Goal: Information Seeking & Learning: Learn about a topic

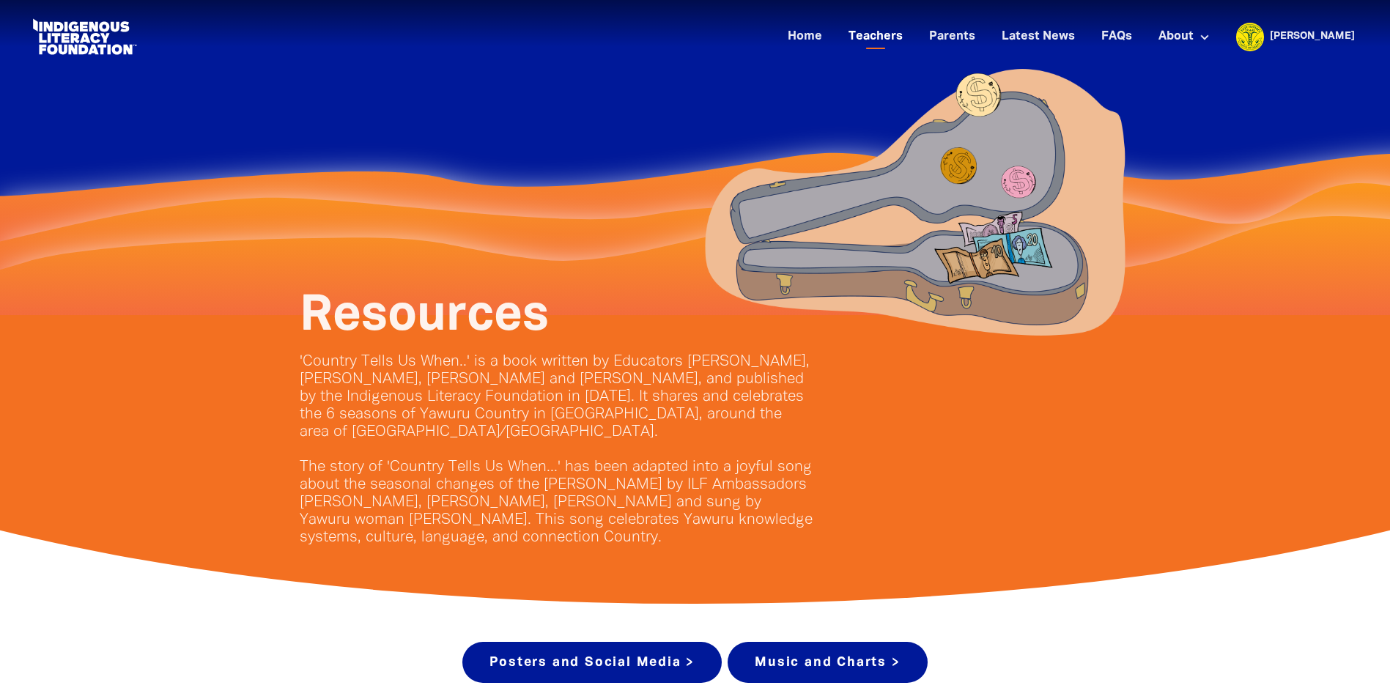
click at [911, 34] on link "Teachers" at bounding box center [876, 37] width 72 height 24
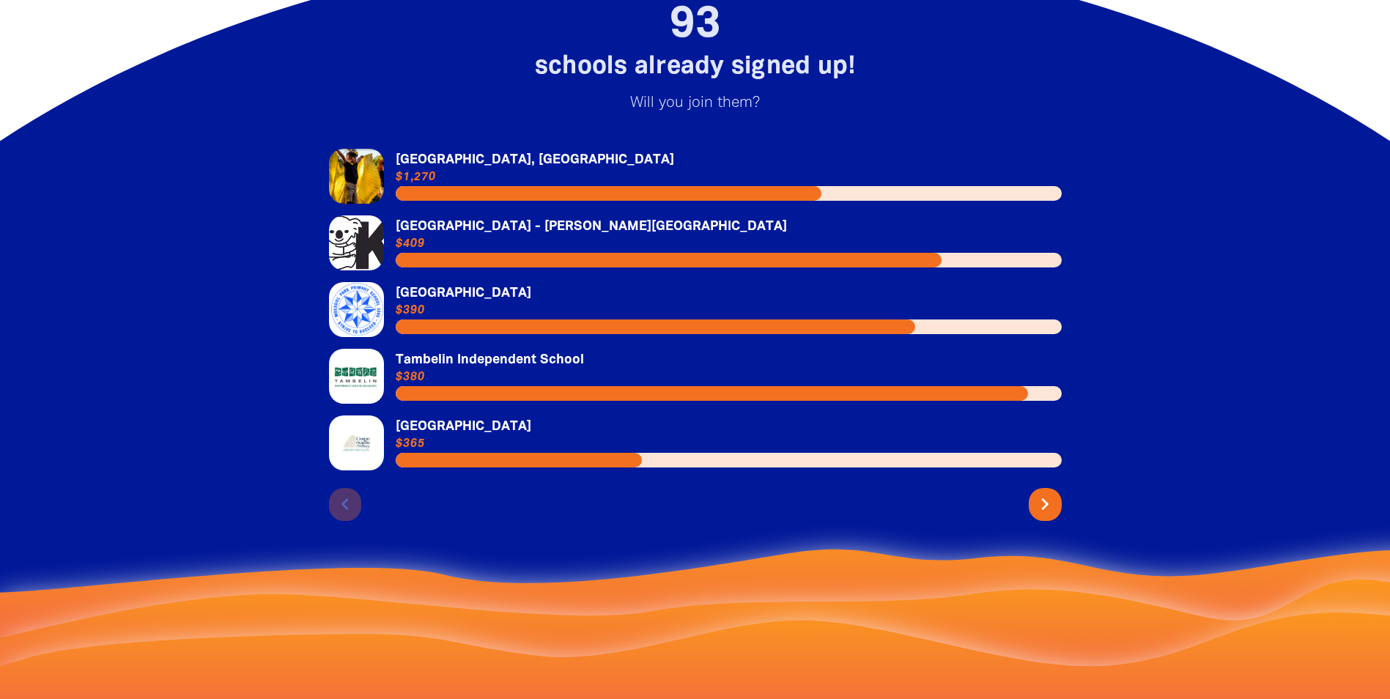
scroll to position [3286, 0]
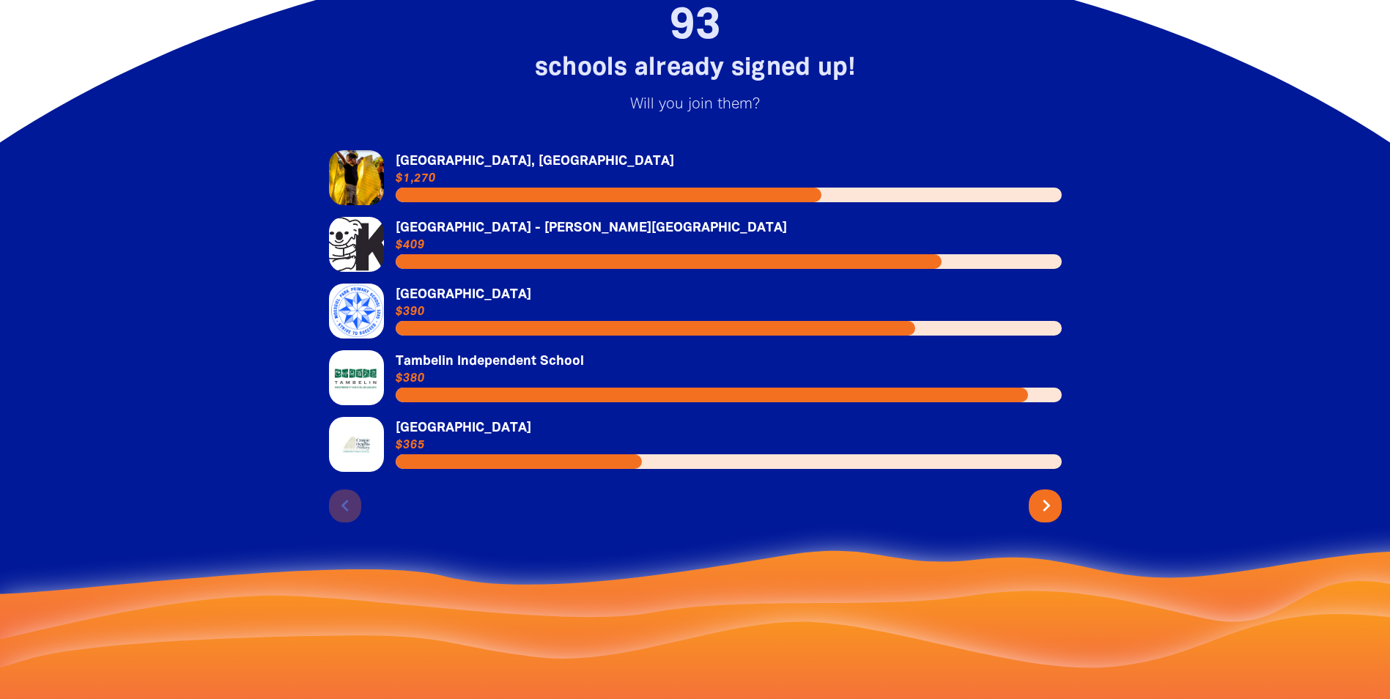
click at [1047, 517] on icon "chevron_right" at bounding box center [1046, 505] width 23 height 23
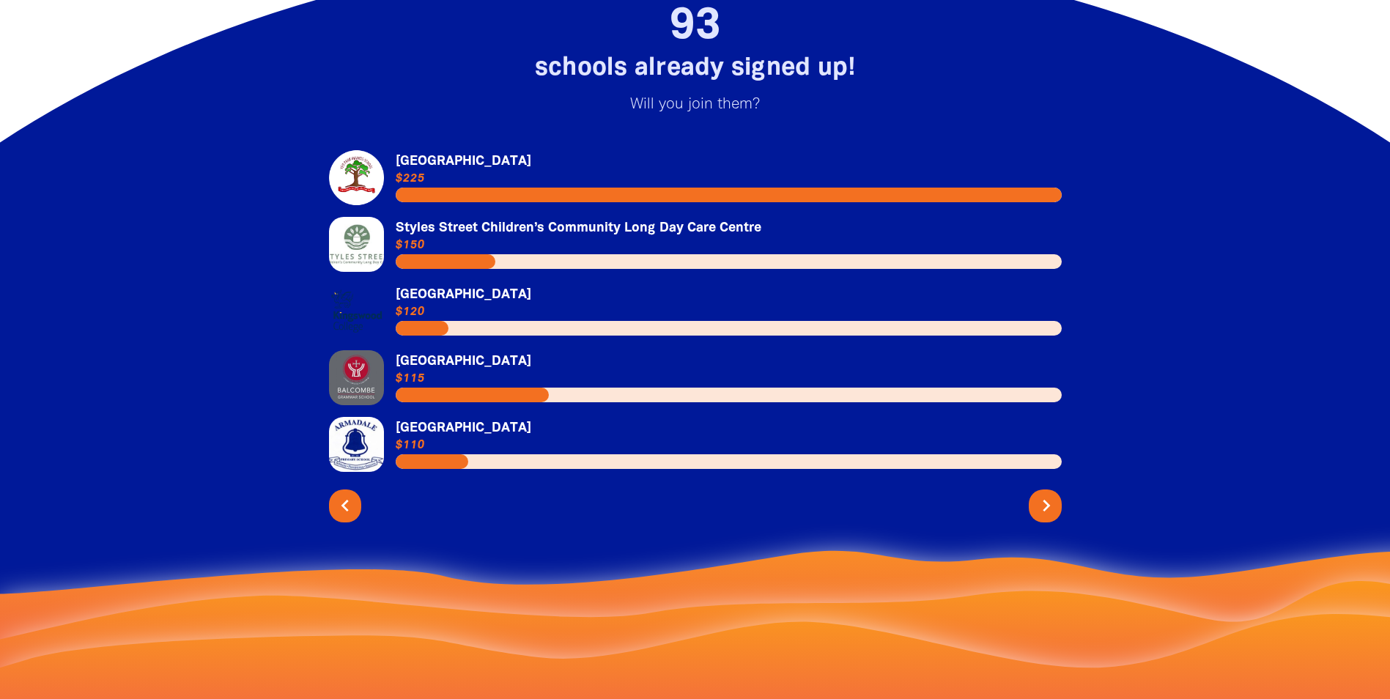
click at [1050, 517] on icon "chevron_right" at bounding box center [1046, 505] width 23 height 23
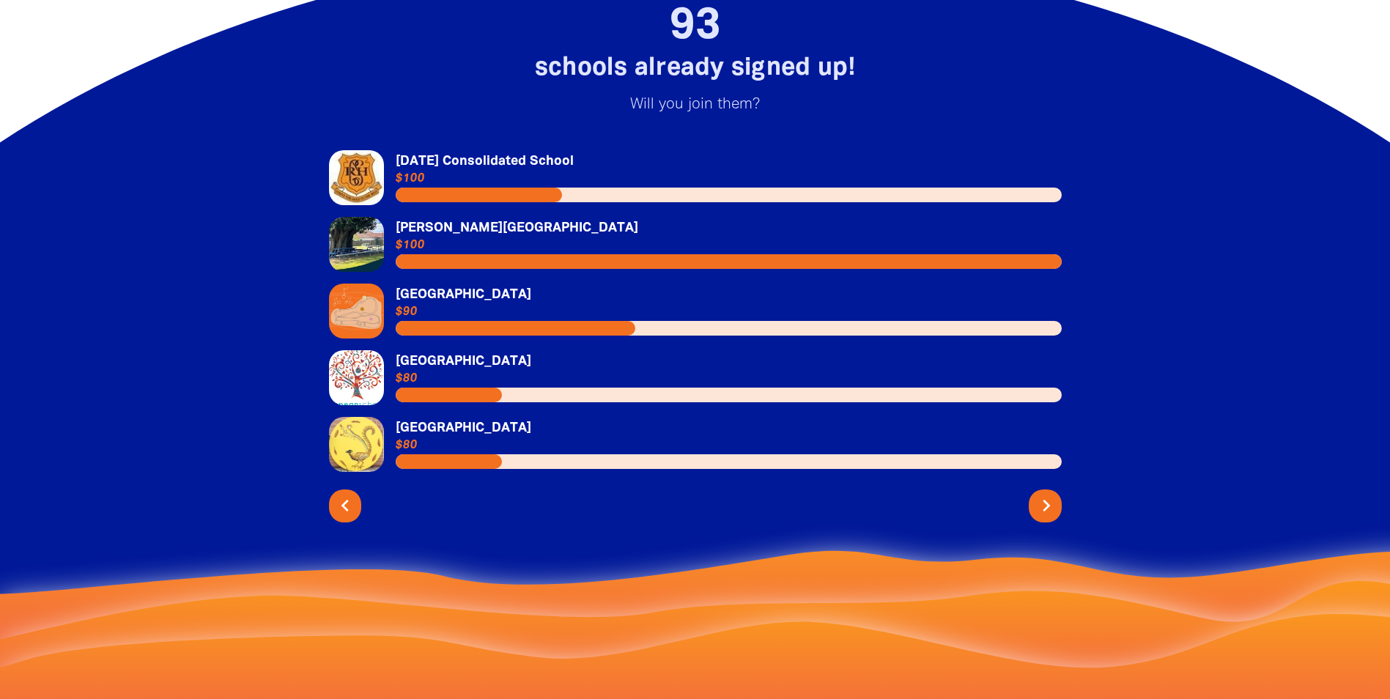
click at [1037, 517] on icon "chevron_right" at bounding box center [1046, 505] width 23 height 23
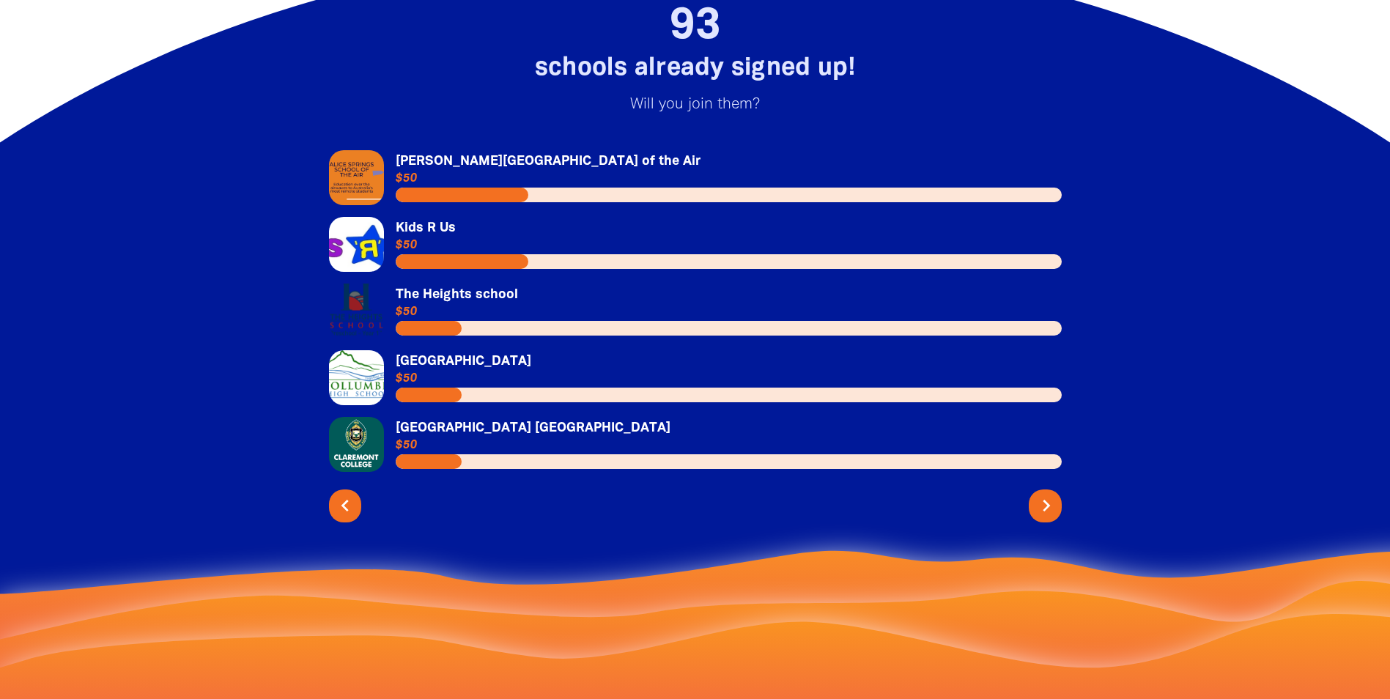
click at [1054, 517] on icon "chevron_right" at bounding box center [1046, 505] width 23 height 23
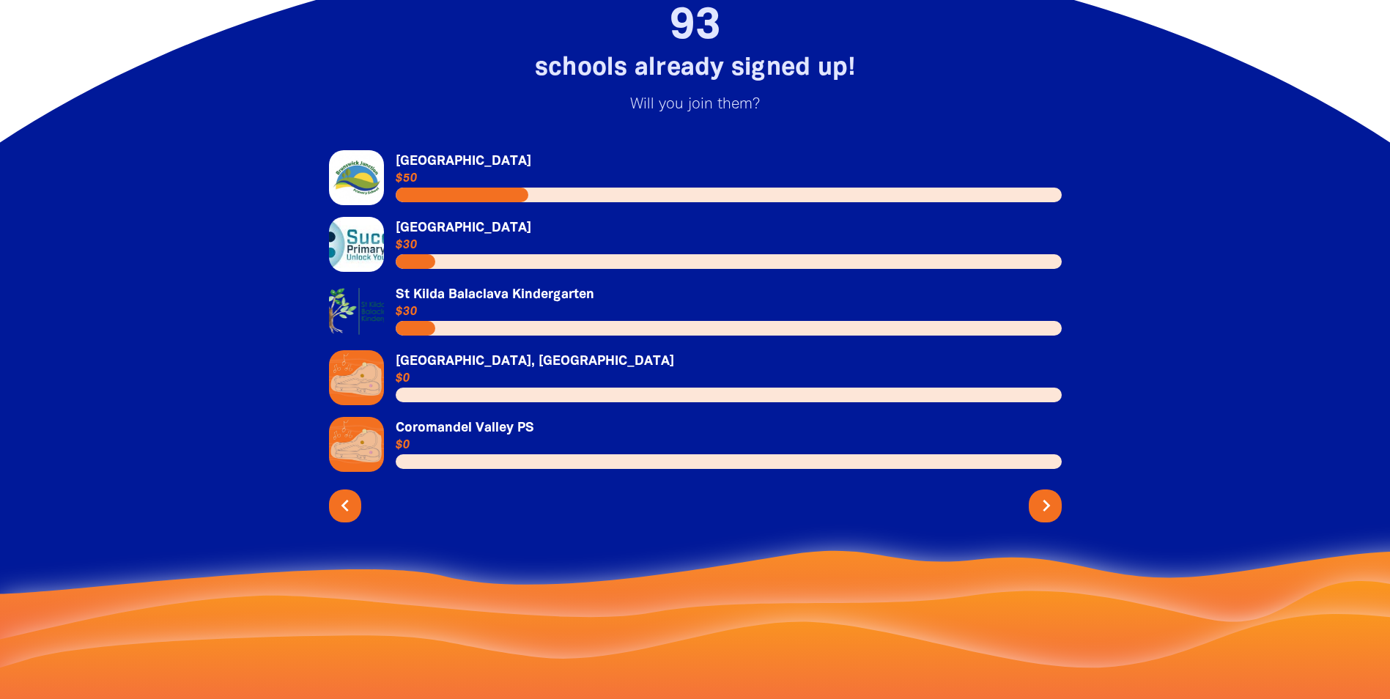
click at [1050, 517] on icon "chevron_right" at bounding box center [1046, 505] width 23 height 23
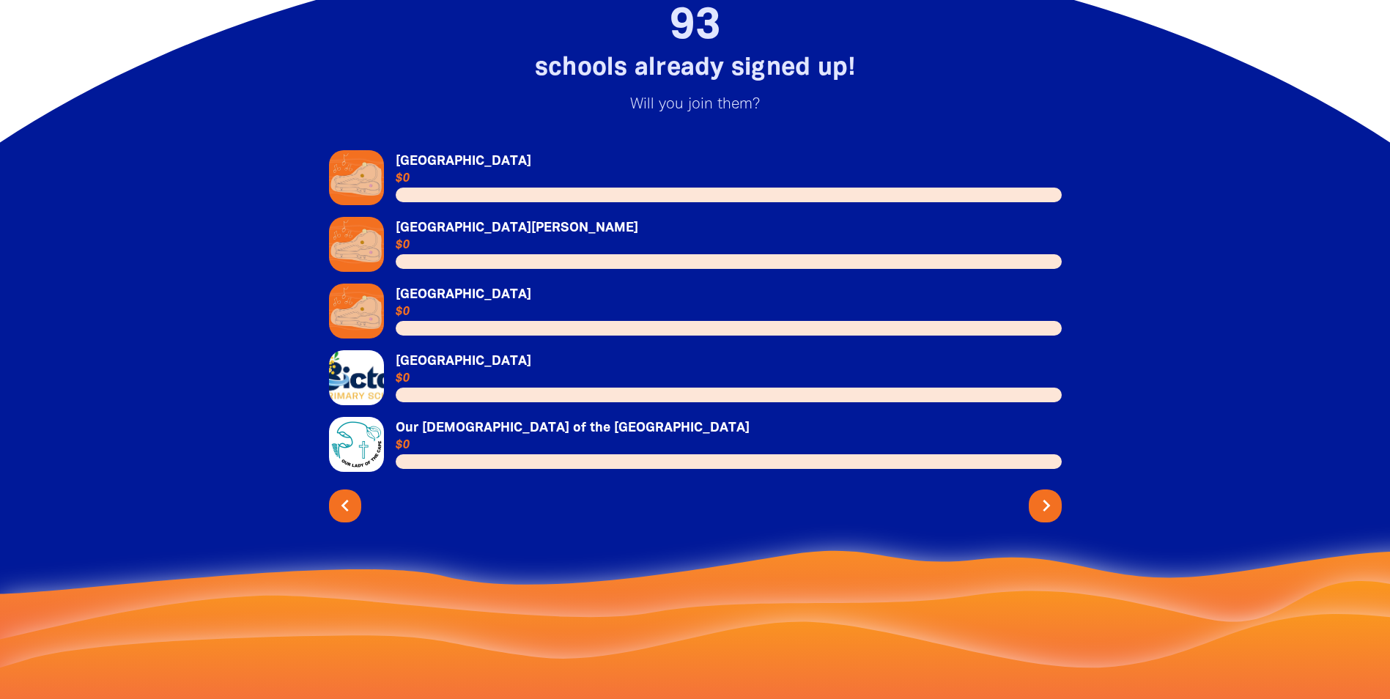
click at [1048, 517] on icon "chevron_right" at bounding box center [1046, 505] width 23 height 23
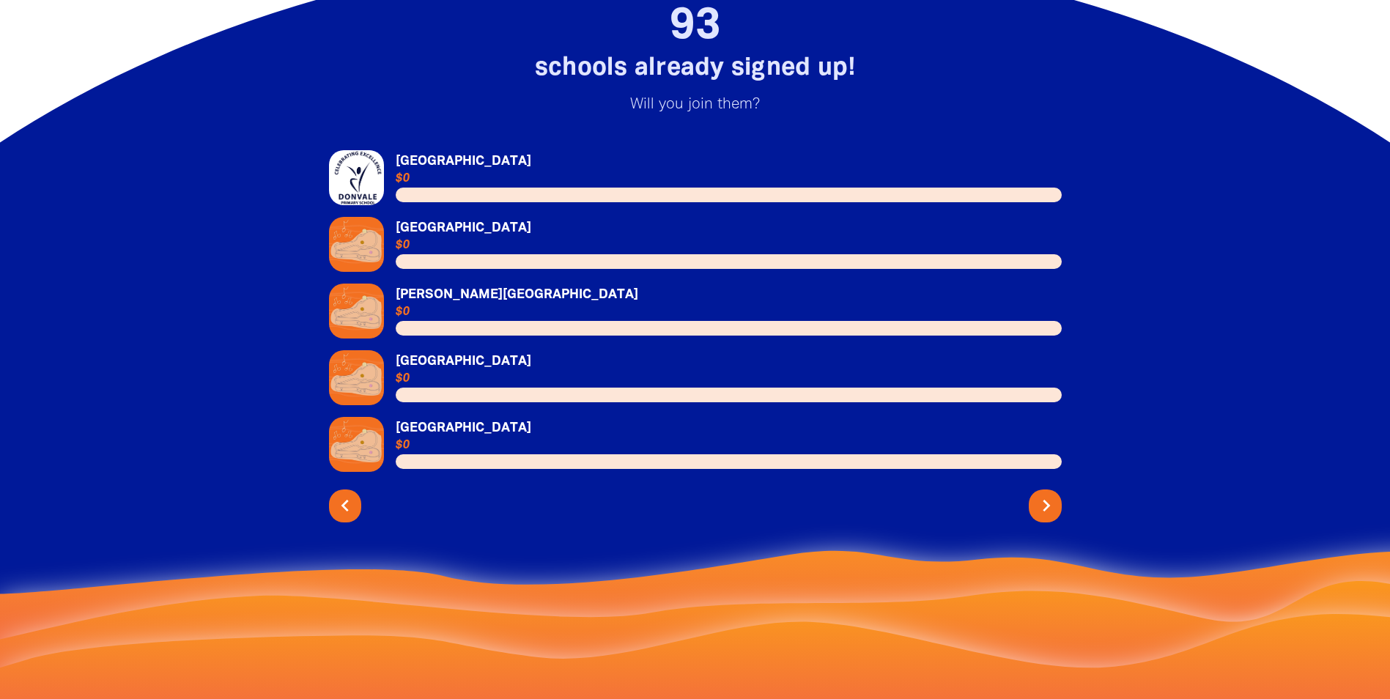
click at [1049, 517] on icon "chevron_right" at bounding box center [1046, 505] width 23 height 23
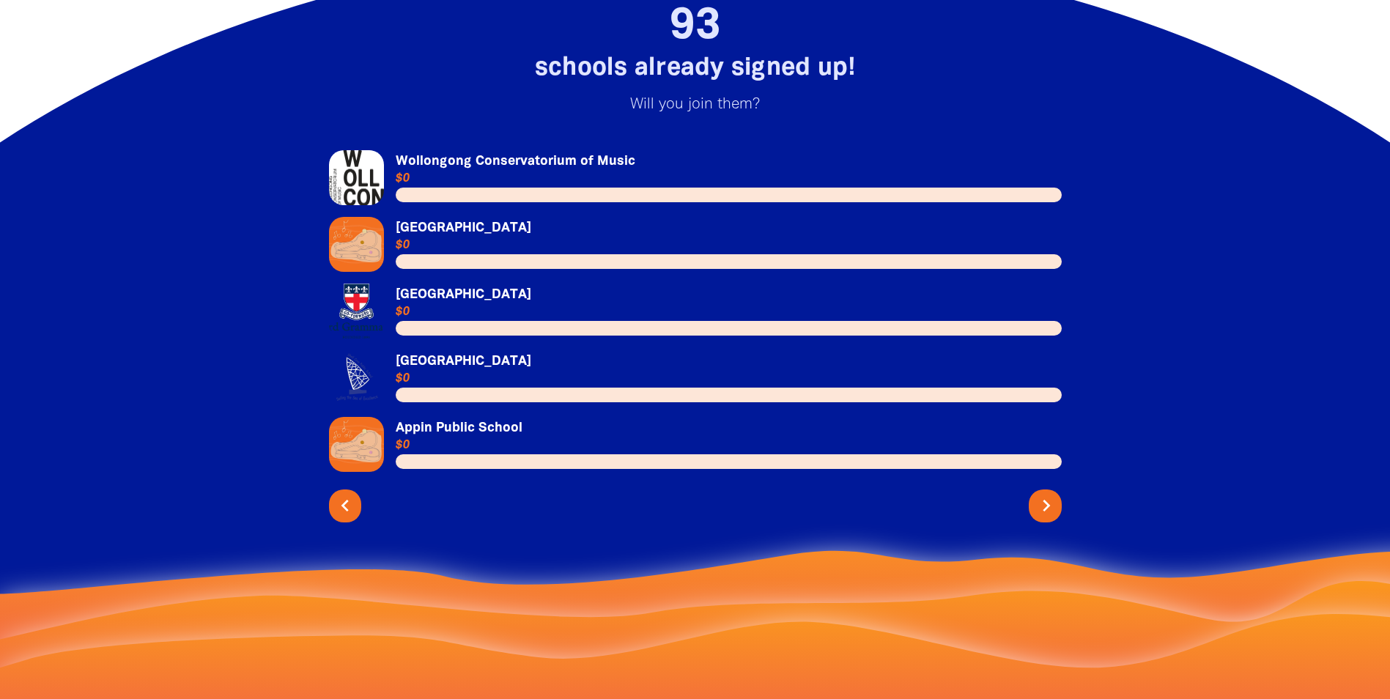
click at [1051, 517] on icon "chevron_right" at bounding box center [1046, 505] width 23 height 23
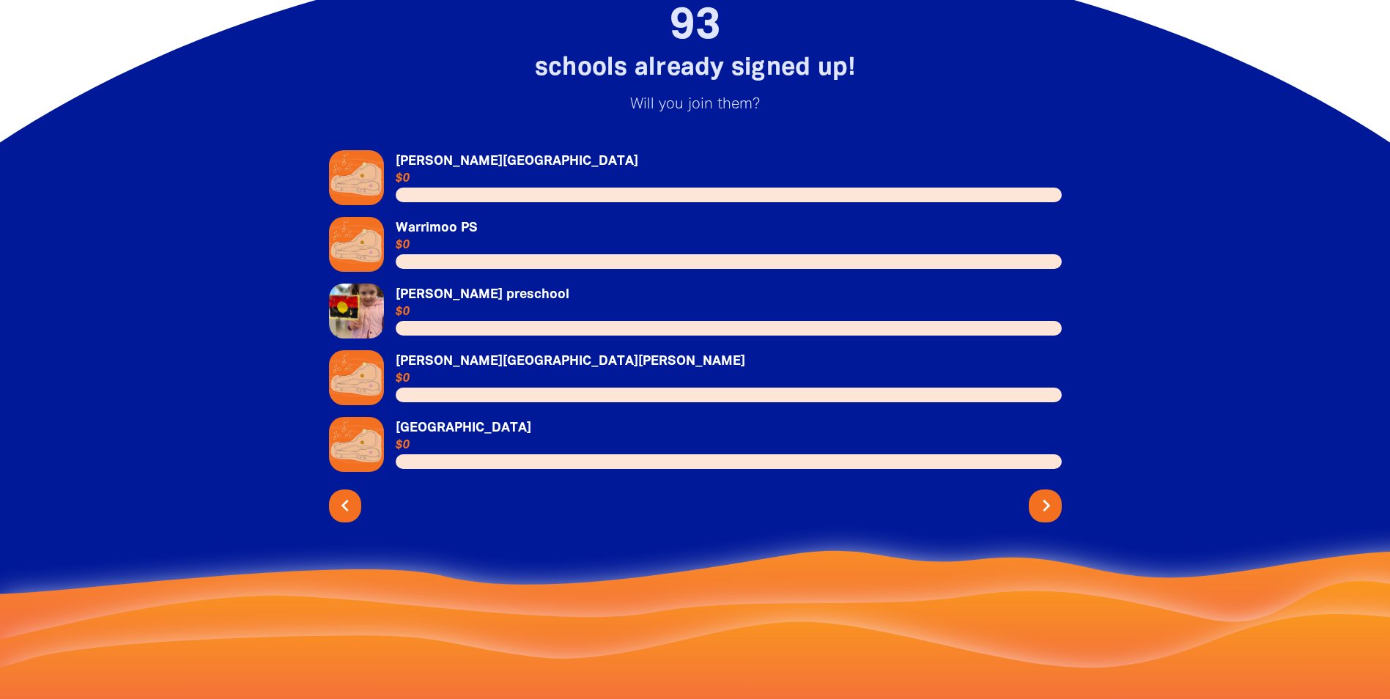
click at [1043, 517] on icon "chevron_right" at bounding box center [1046, 505] width 23 height 23
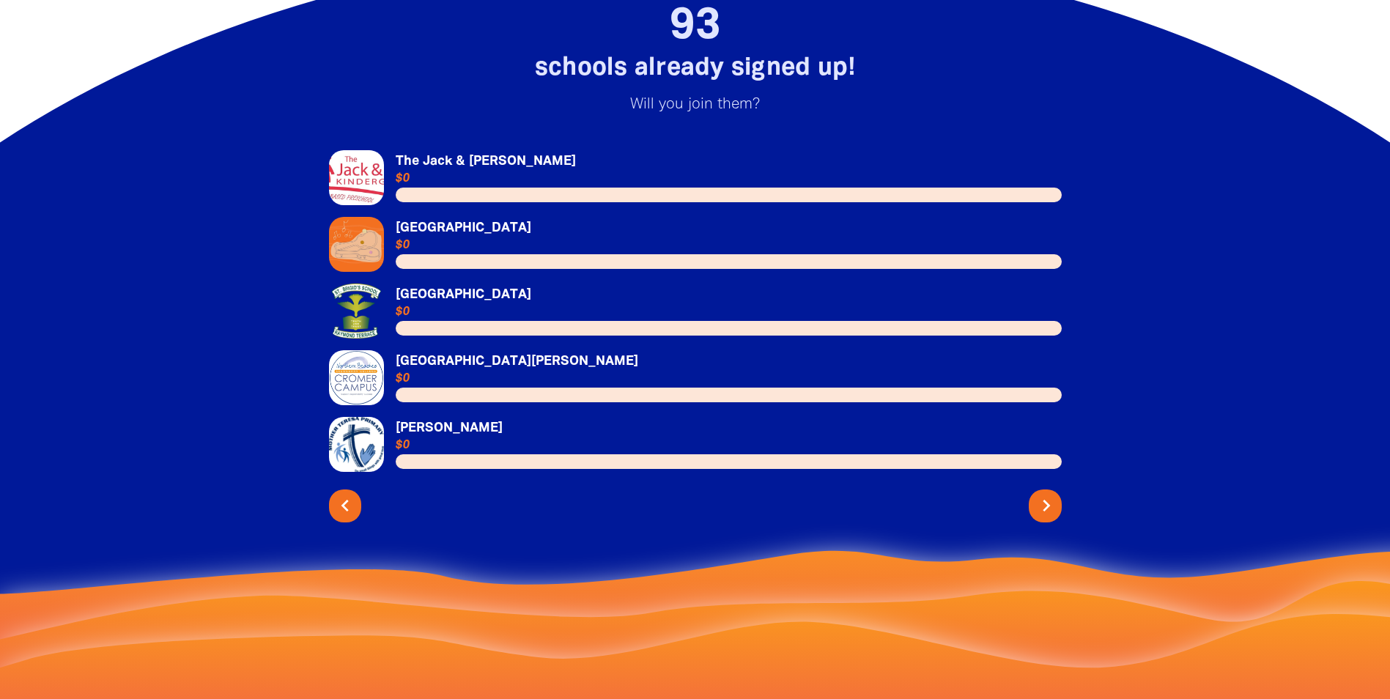
click at [1050, 516] on icon "chevron_right" at bounding box center [1046, 505] width 23 height 23
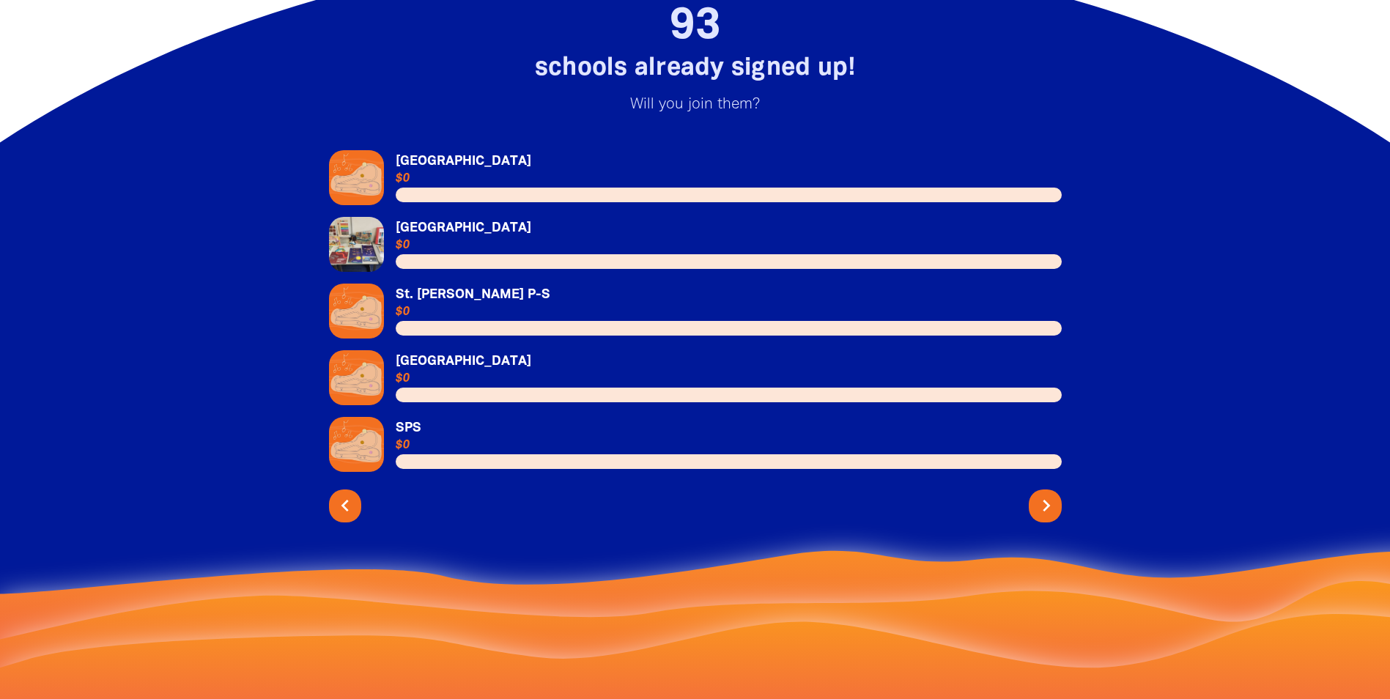
click at [1046, 517] on icon "chevron_right" at bounding box center [1046, 505] width 23 height 23
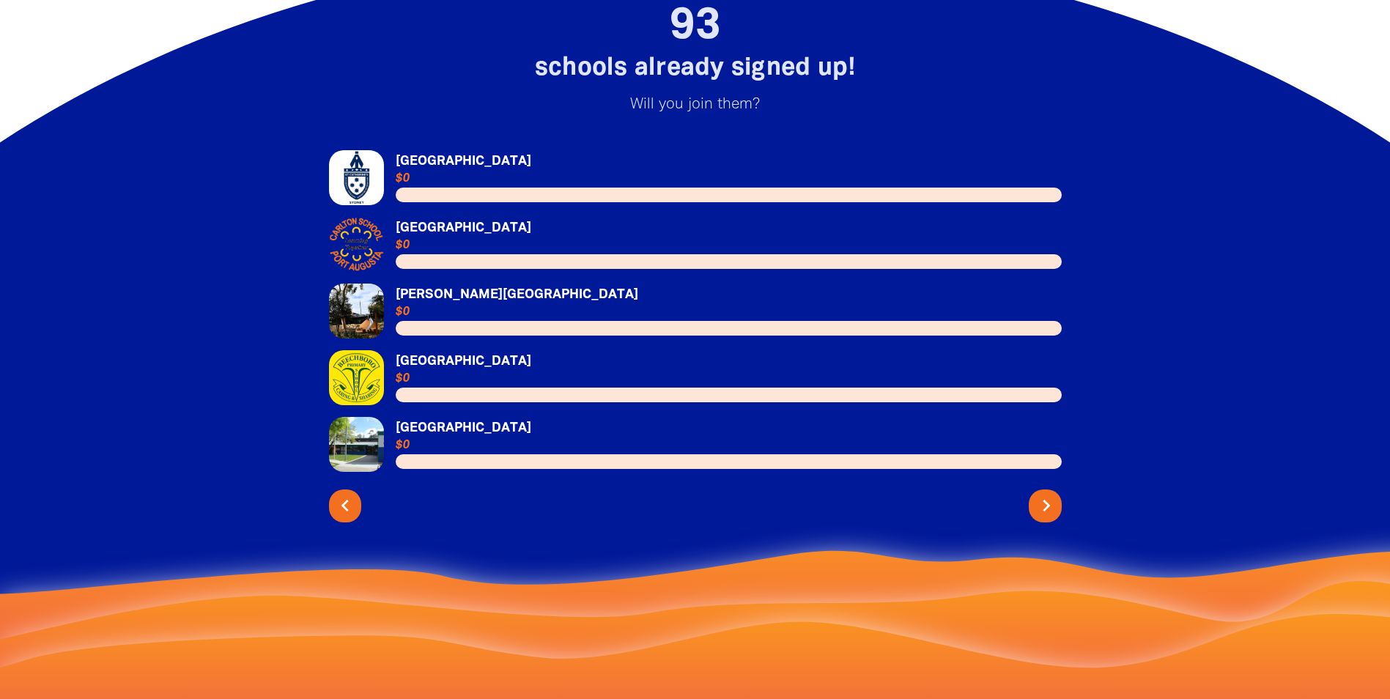
click at [1048, 517] on icon "chevron_right" at bounding box center [1046, 505] width 23 height 23
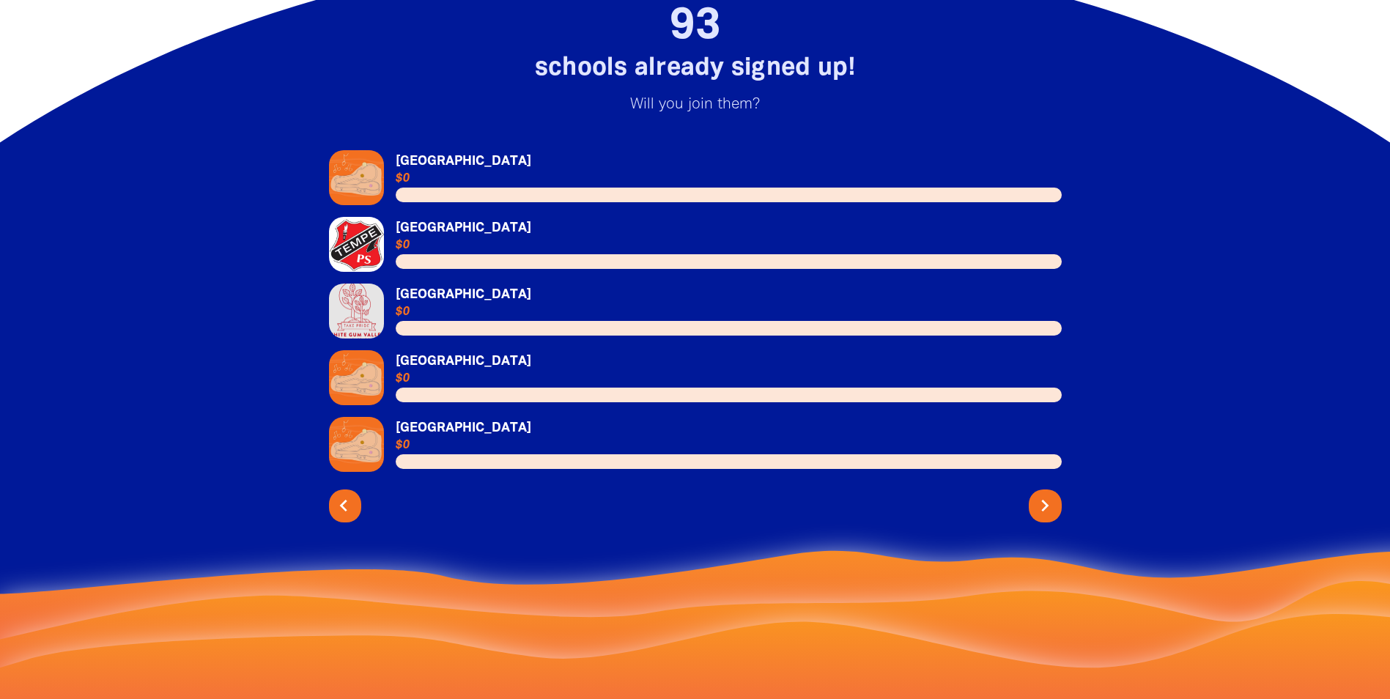
click at [343, 517] on icon "chevron_left" at bounding box center [343, 505] width 23 height 23
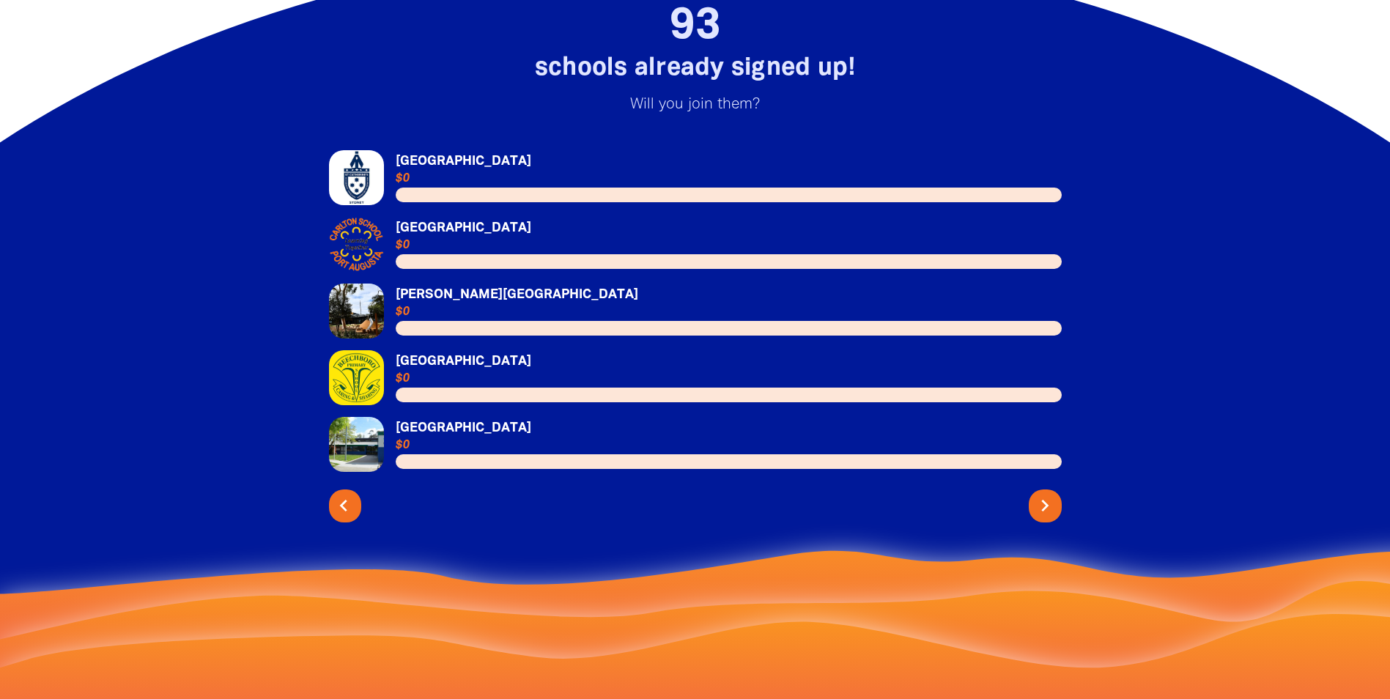
click at [352, 517] on icon "chevron_left" at bounding box center [343, 505] width 23 height 23
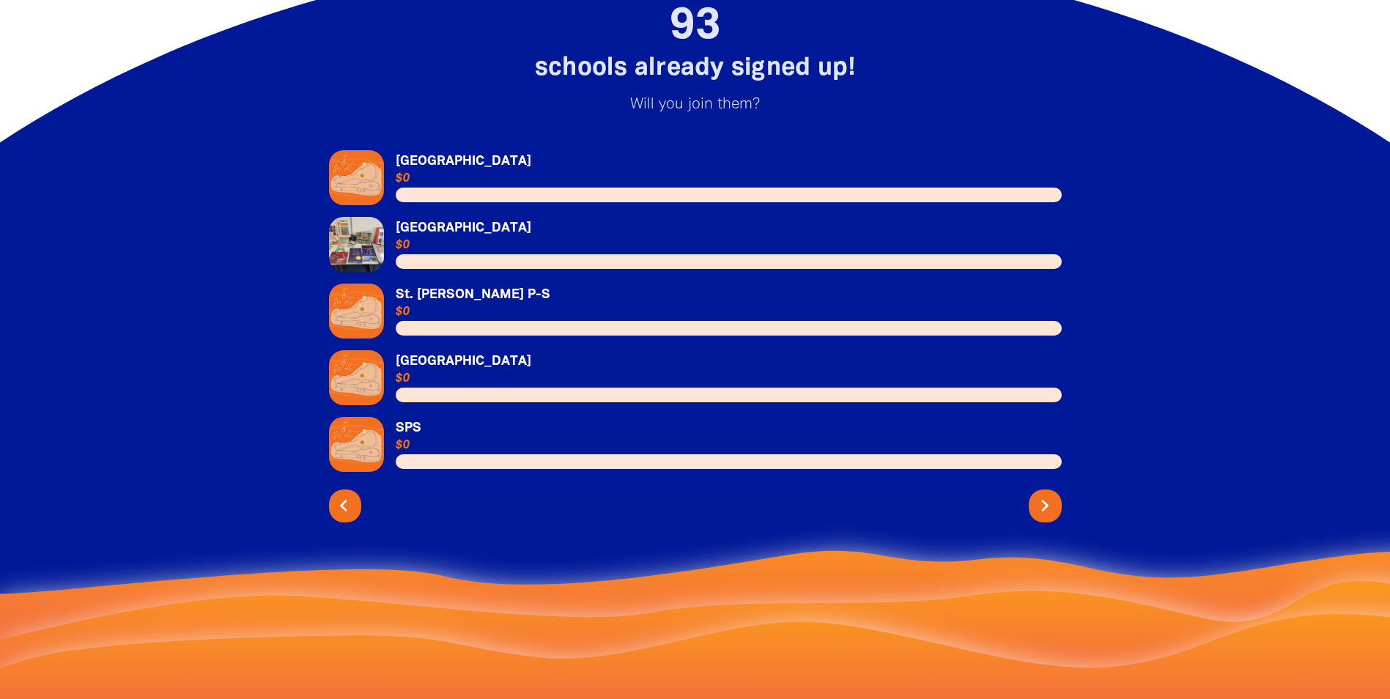
click at [353, 517] on icon "chevron_left" at bounding box center [343, 505] width 23 height 23
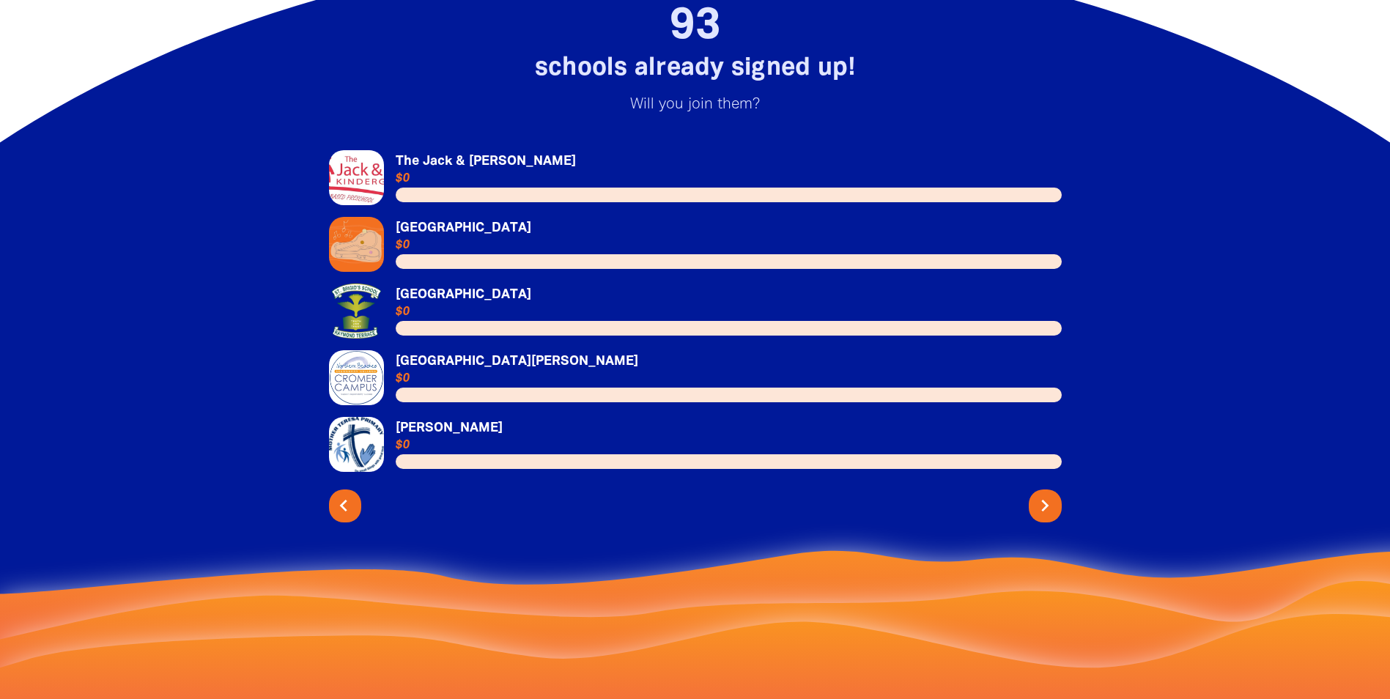
click at [351, 517] on icon "chevron_left" at bounding box center [343, 505] width 23 height 23
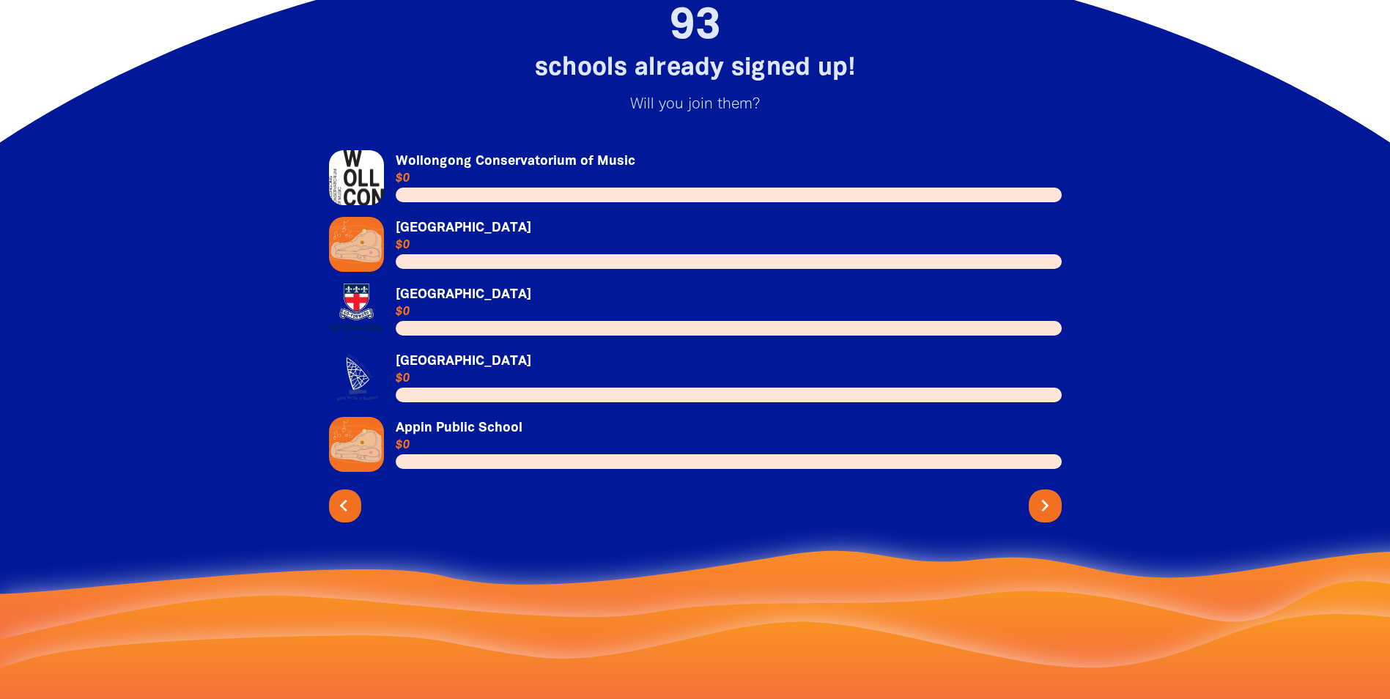
click at [352, 517] on icon "chevron_left" at bounding box center [343, 505] width 23 height 23
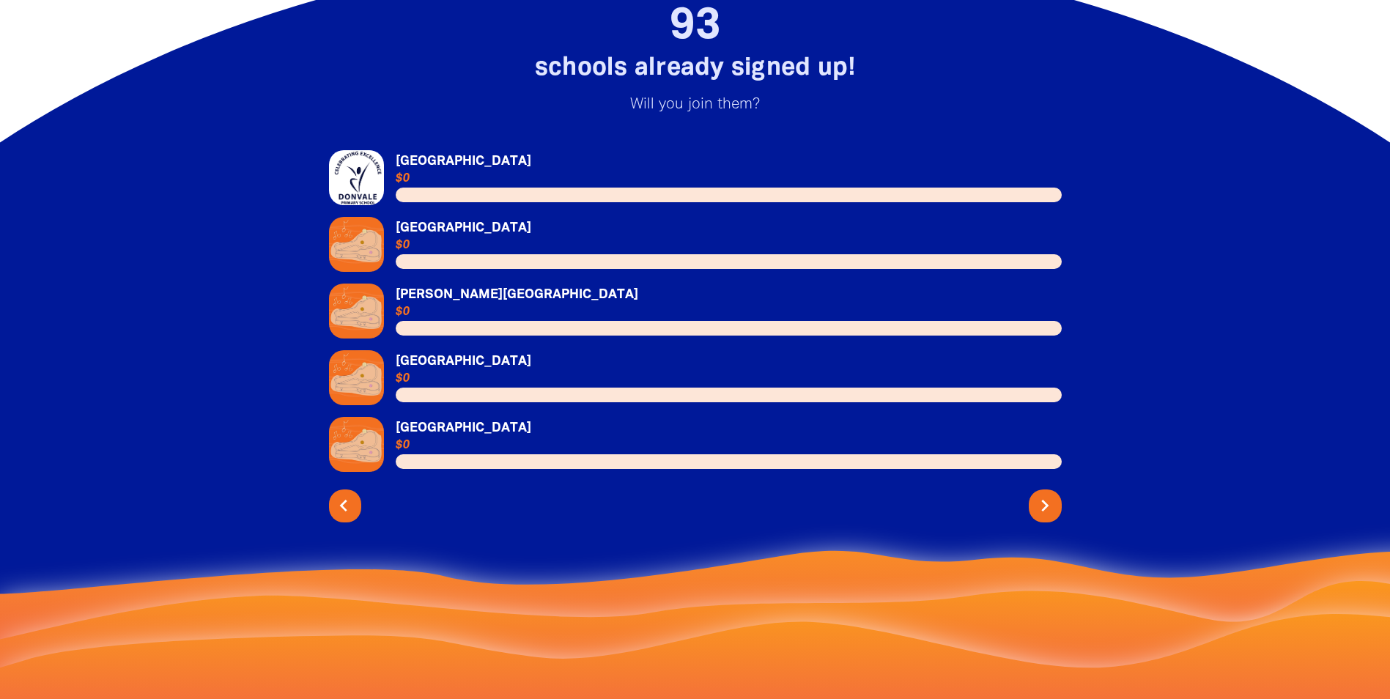
click at [353, 517] on icon "chevron_left" at bounding box center [343, 505] width 23 height 23
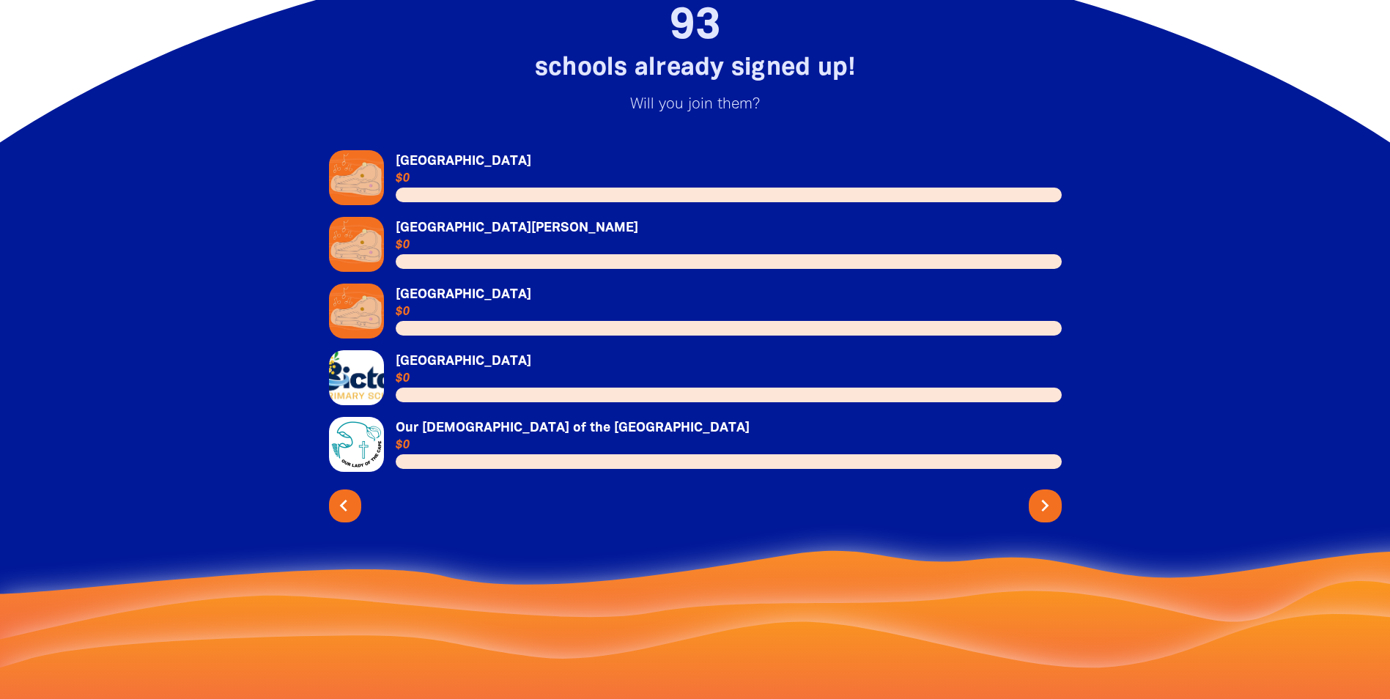
click at [347, 517] on icon "chevron_left" at bounding box center [343, 505] width 23 height 23
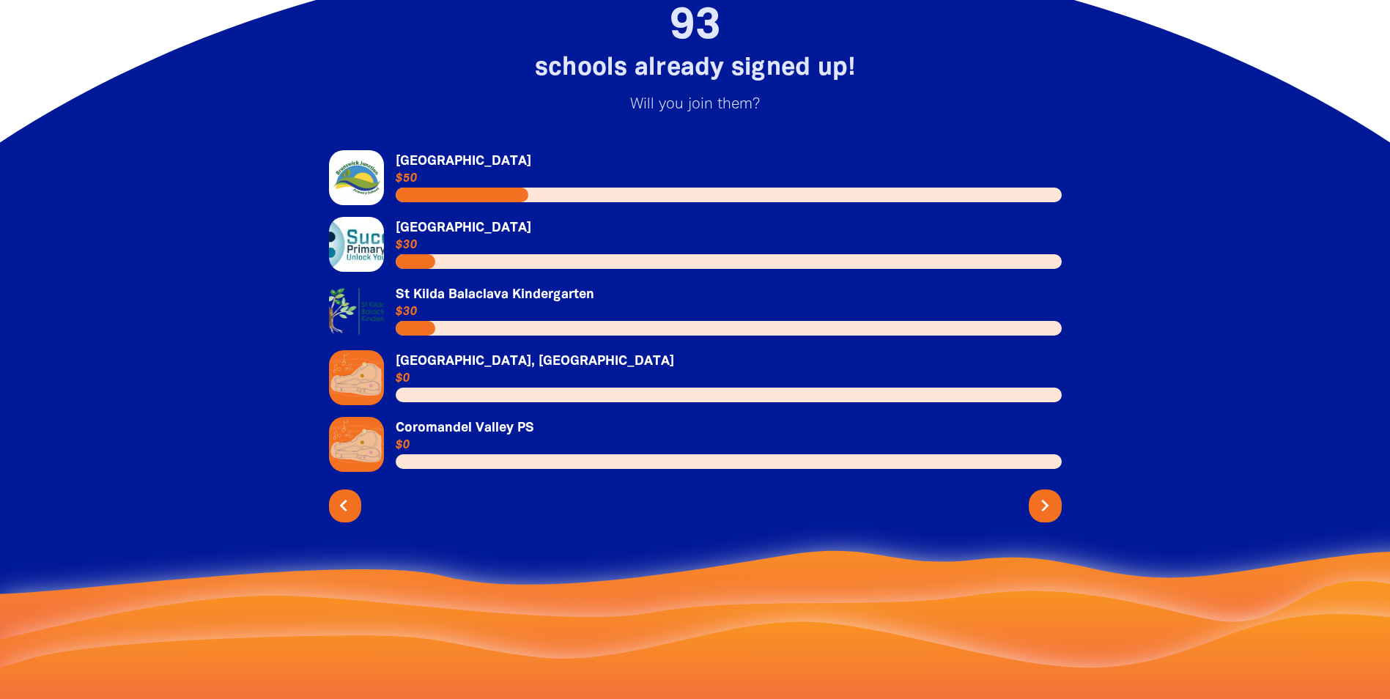
click at [358, 519] on button "chevron_left" at bounding box center [345, 505] width 33 height 33
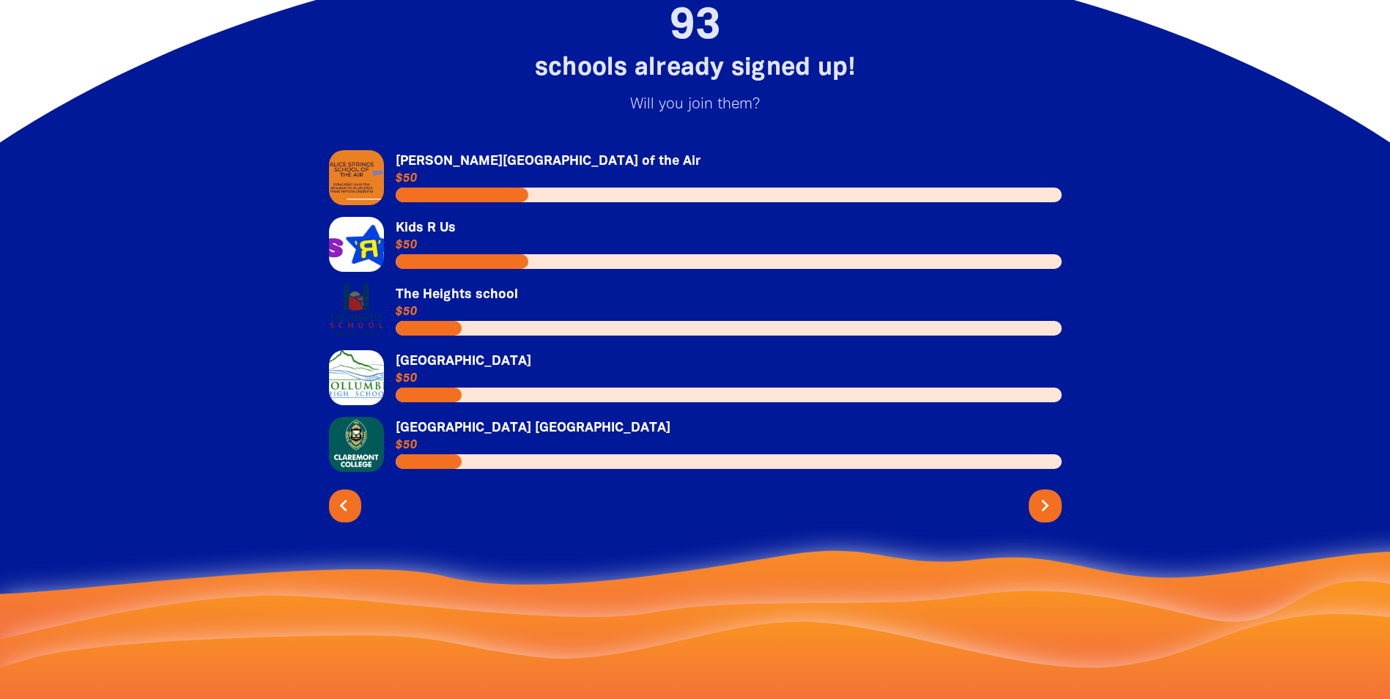
click at [348, 517] on icon "chevron_left" at bounding box center [343, 505] width 23 height 23
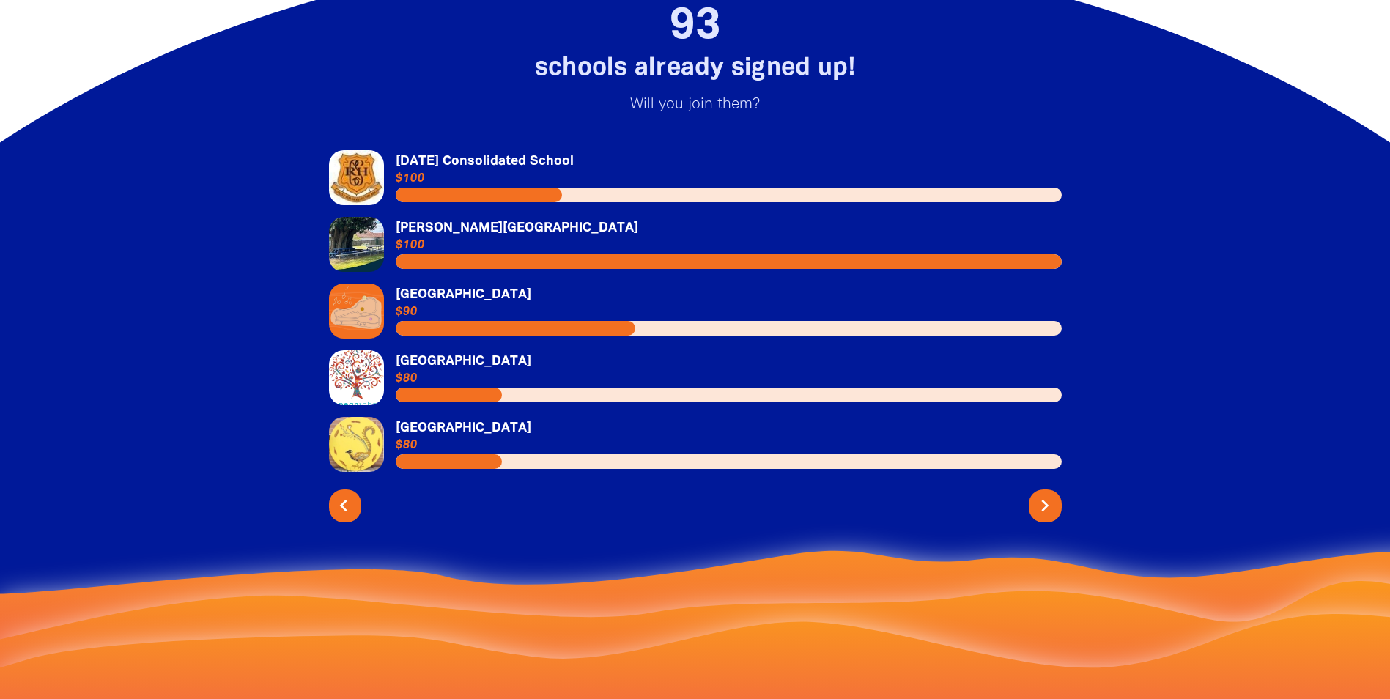
click at [355, 517] on icon "chevron_left" at bounding box center [343, 505] width 23 height 23
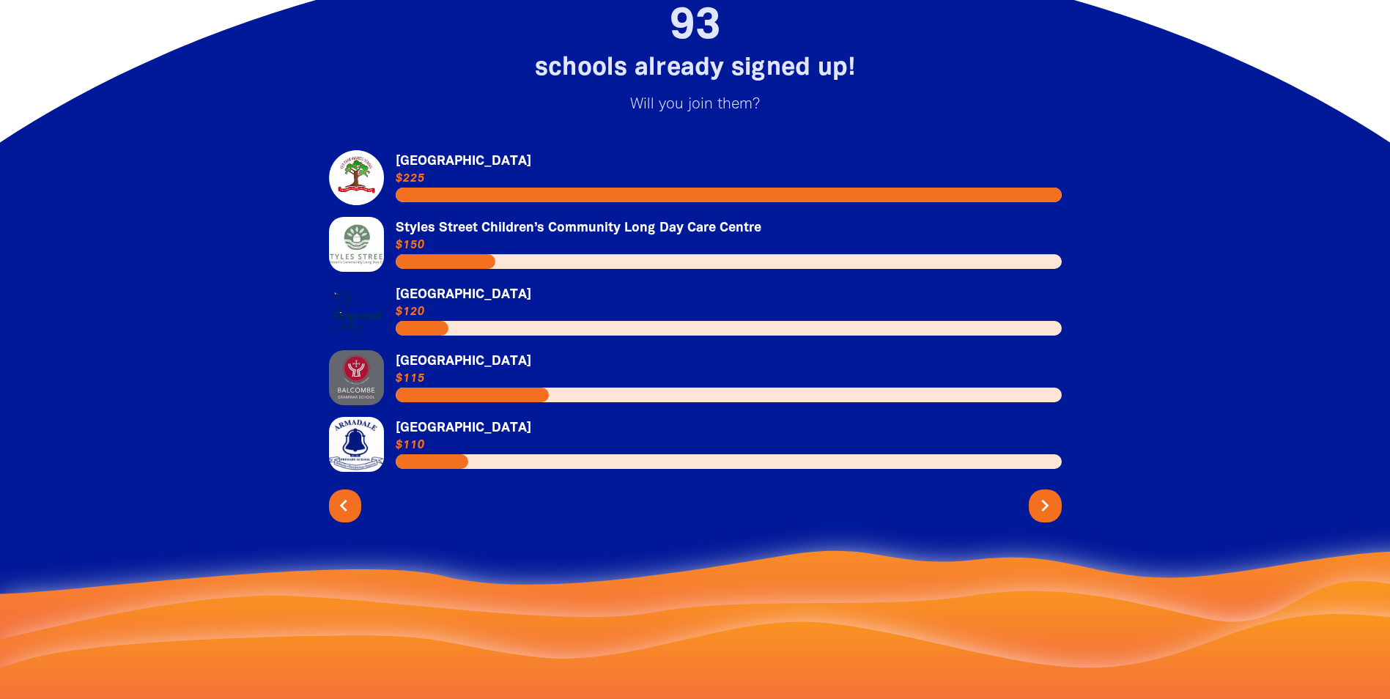
click at [356, 519] on button "chevron_left" at bounding box center [345, 505] width 33 height 33
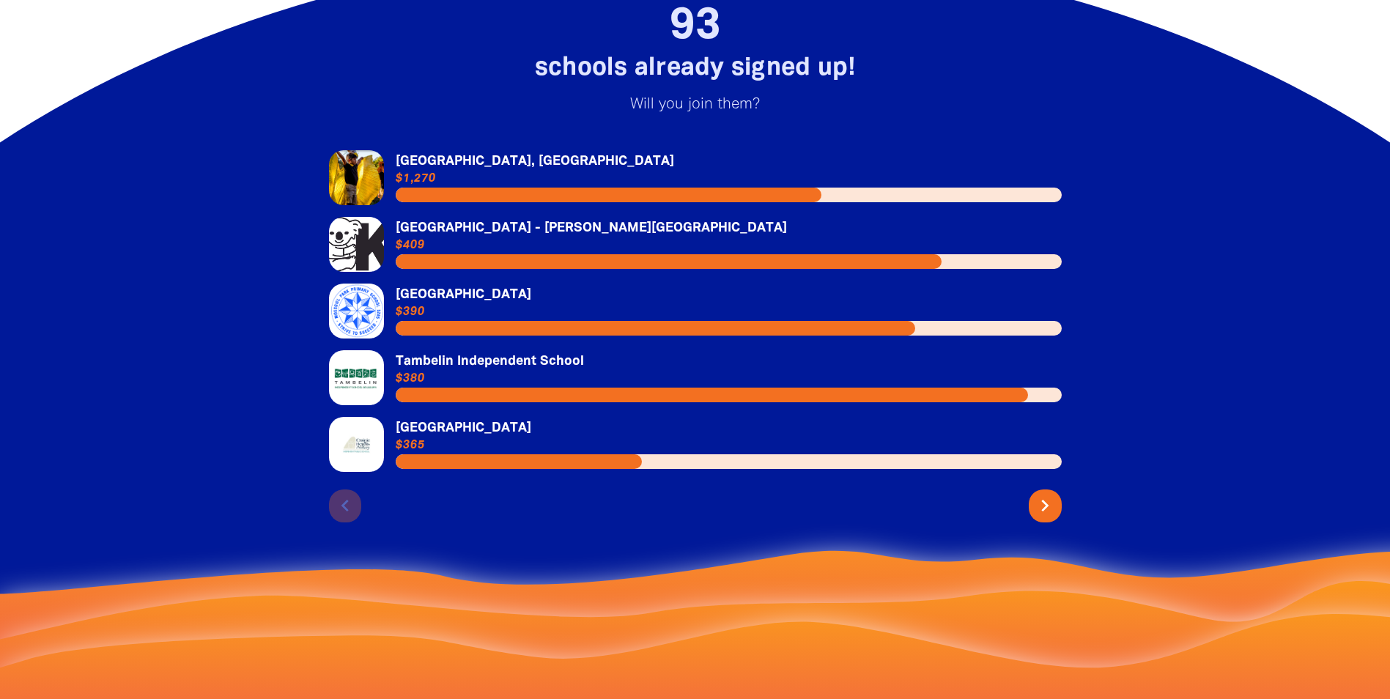
click at [354, 522] on div "chevron_left chevron_right" at bounding box center [695, 503] width 733 height 39
